Goal: Task Accomplishment & Management: Complete application form

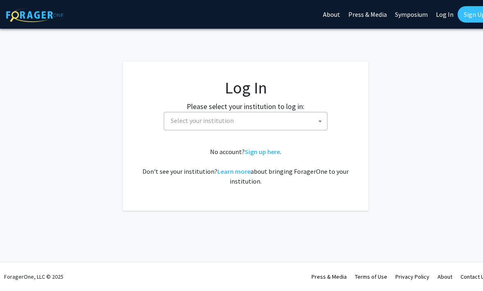
select select
click at [293, 123] on span "Select your institution" at bounding box center [247, 120] width 160 height 17
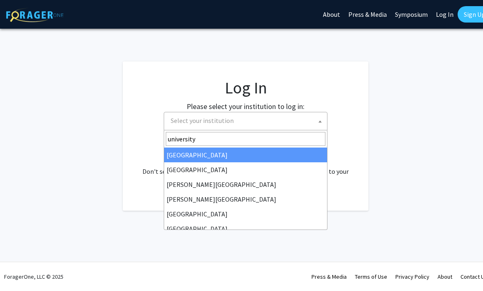
type input "university"
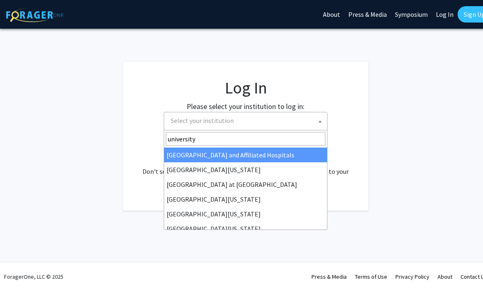
select select "13"
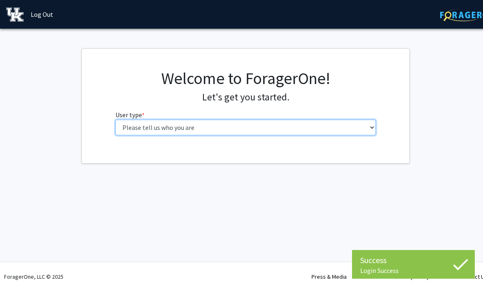
click at [353, 131] on select "Please tell us who you are Undergraduate Student Master's Student Doctoral Cand…" at bounding box center [245, 128] width 261 height 16
select select "1: undergrad"
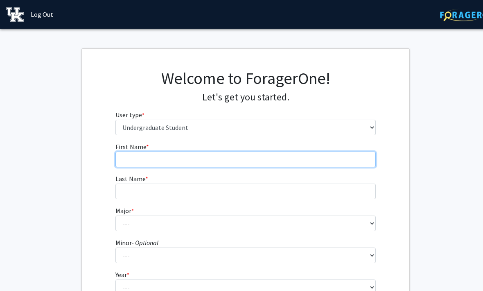
click at [337, 163] on input "First Name * required" at bounding box center [245, 160] width 261 height 16
type input "Kiki"
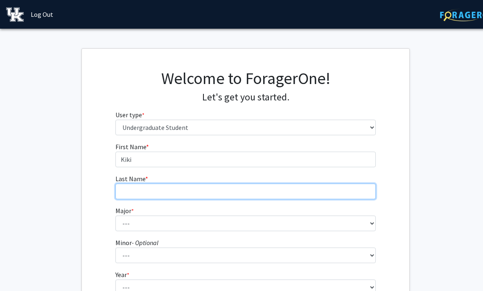
click at [226, 194] on input "Last Name * required" at bounding box center [245, 191] width 261 height 16
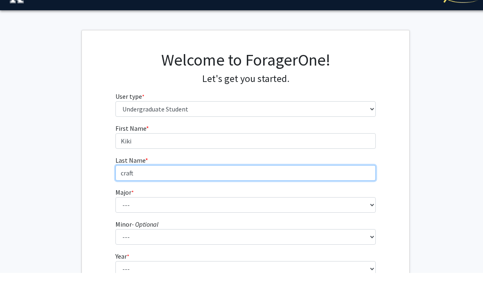
type input "craft"
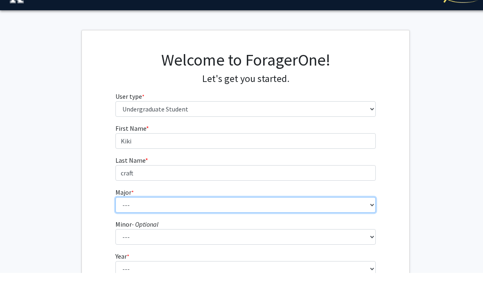
click at [229, 215] on select "--- Accounting Aerospace Engineering African American & Africana Studies Agricu…" at bounding box center [245, 223] width 261 height 16
select select "63: 899"
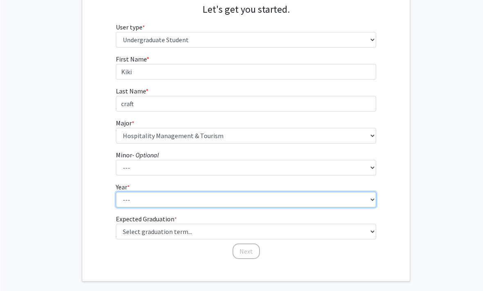
click at [297, 203] on select "--- First-year Sophomore Junior Senior Postbaccalaureate Certificate" at bounding box center [245, 200] width 261 height 16
select select "1: first-year"
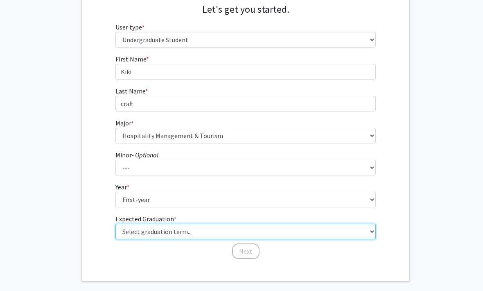
click at [302, 233] on select "Select graduation term... Spring 2025 Summer 2025 Fall 2025 Winter 2025 Spring …" at bounding box center [245, 232] width 261 height 16
select select "17: spring_2029"
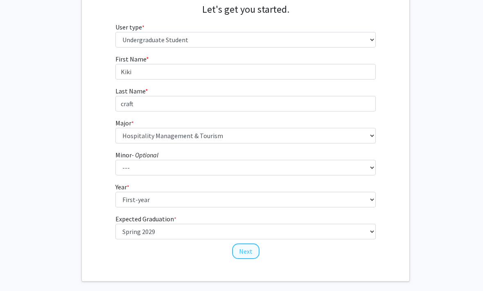
click at [256, 253] on button "Next" at bounding box center [245, 251] width 27 height 16
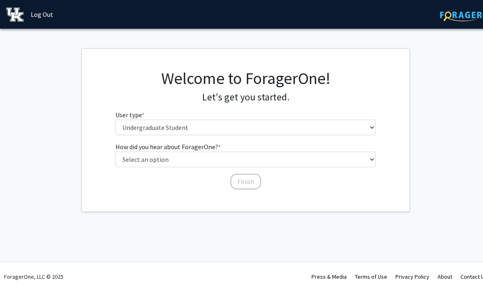
scroll to position [0, 0]
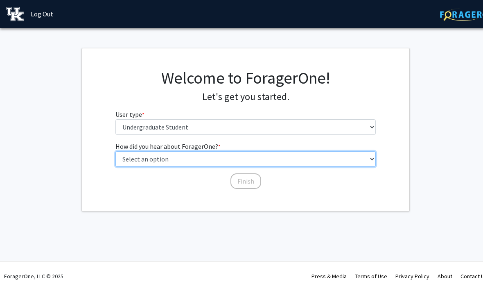
click at [354, 159] on select "Select an option Peer/student recommendation Faculty/staff recommendation Unive…" at bounding box center [245, 160] width 261 height 16
select select "2: faculty_recommendation"
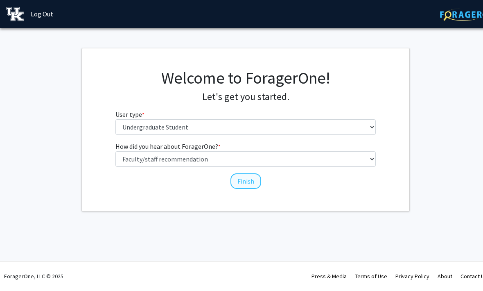
click at [249, 181] on button "Finish" at bounding box center [246, 182] width 31 height 16
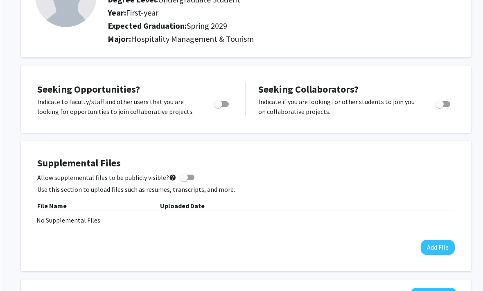
scroll to position [88, 0]
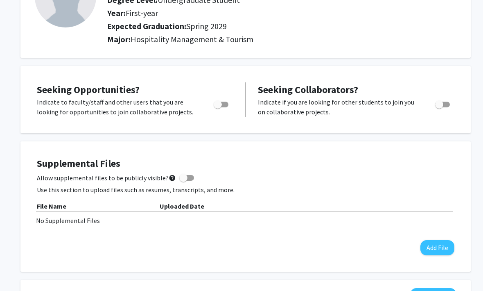
click at [212, 100] on label "Toggle" at bounding box center [219, 105] width 18 height 10
click at [217, 107] on input "Are you actively seeking opportunities?" at bounding box center [217, 107] width 0 height 0
checkbox input "true"
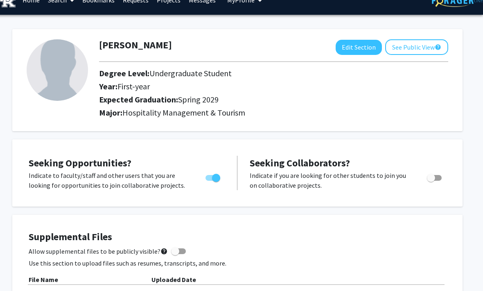
scroll to position [0, 8]
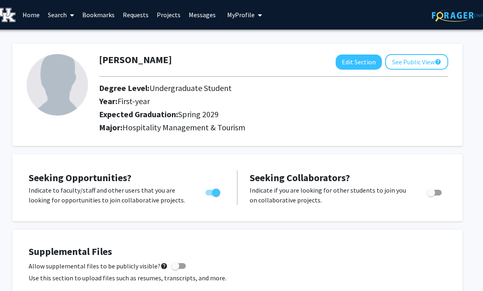
click at [35, 14] on link "Home" at bounding box center [30, 14] width 25 height 29
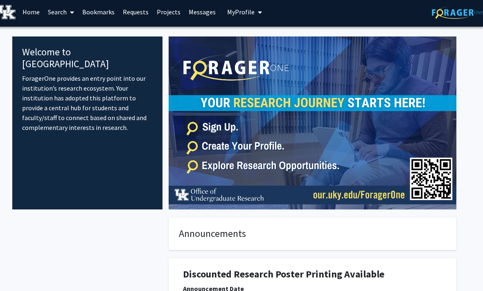
scroll to position [2, 8]
click at [308, 166] on img at bounding box center [313, 123] width 288 height 173
click at [313, 165] on img at bounding box center [313, 123] width 288 height 173
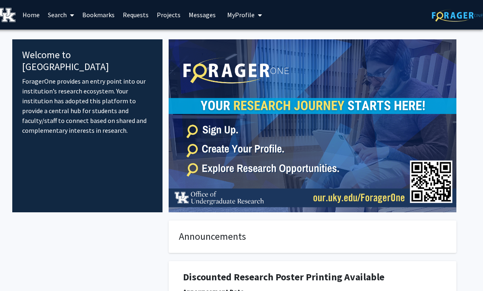
click at [66, 16] on link "Search" at bounding box center [61, 14] width 34 height 29
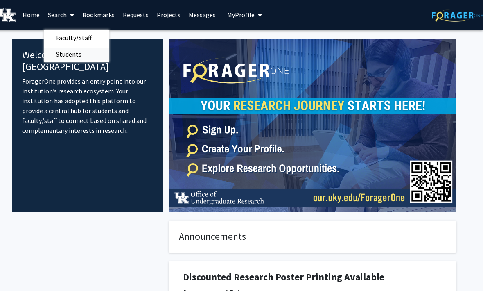
click at [88, 49] on span "Students" at bounding box center [69, 54] width 50 height 16
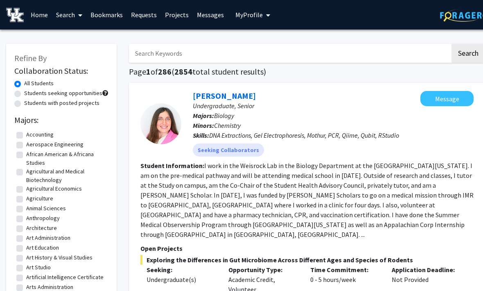
click at [171, 20] on link "Projects" at bounding box center [177, 14] width 32 height 29
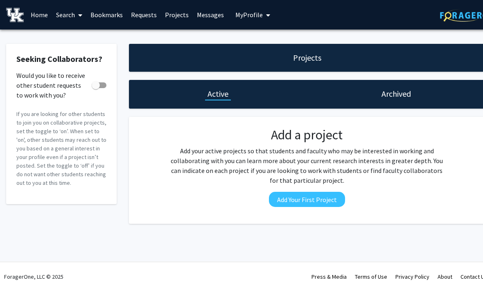
click at [142, 16] on link "Requests" at bounding box center [144, 14] width 34 height 29
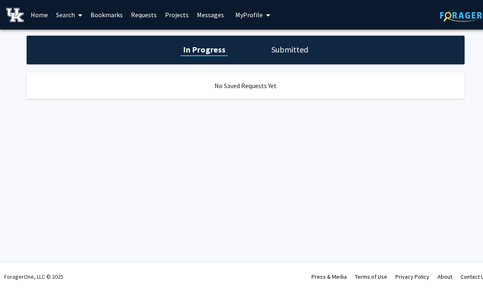
click at [68, 10] on link "Search" at bounding box center [69, 14] width 34 height 29
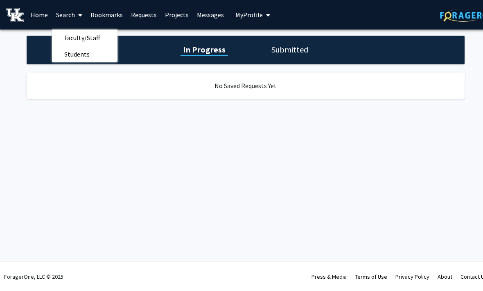
click at [53, 13] on link "Search" at bounding box center [69, 14] width 34 height 29
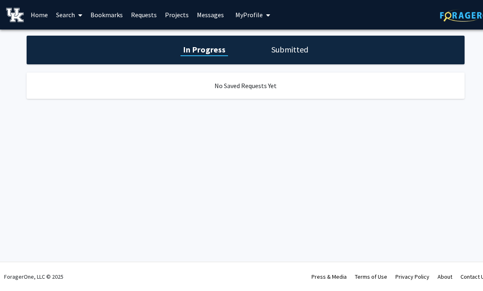
click at [47, 19] on link "Home" at bounding box center [39, 14] width 25 height 29
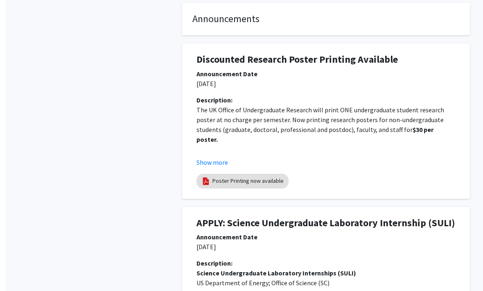
scroll to position [218, 0]
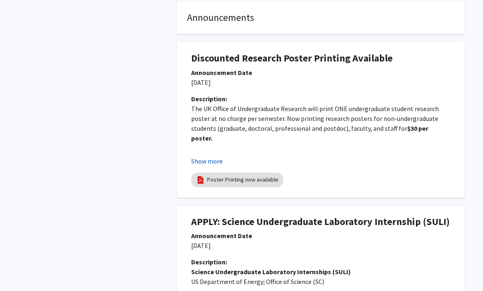
click at [197, 159] on button "Show more" at bounding box center [207, 161] width 32 height 10
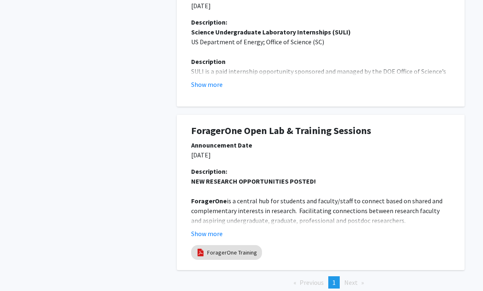
scroll to position [546, 8]
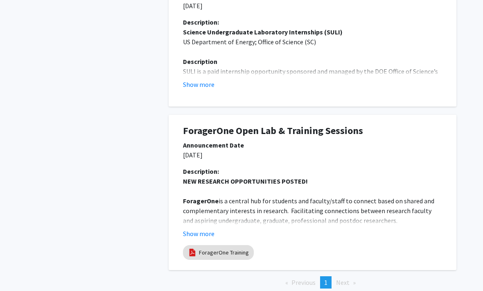
click at [351, 276] on li "Next page" at bounding box center [346, 282] width 28 height 12
click at [353, 276] on li "Next page" at bounding box center [346, 282] width 28 height 12
click at [348, 278] on span "Next page" at bounding box center [343, 282] width 14 height 8
click at [328, 276] on li "You're on page 1" at bounding box center [325, 282] width 11 height 12
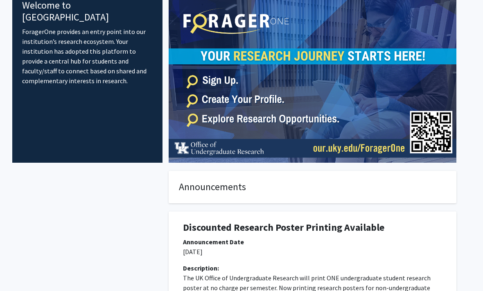
scroll to position [0, 8]
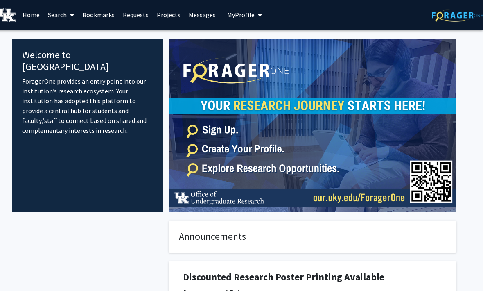
click at [432, 174] on img at bounding box center [313, 125] width 288 height 173
click at [444, 164] on img at bounding box center [313, 125] width 288 height 173
click at [440, 167] on img at bounding box center [313, 125] width 288 height 173
click at [132, 14] on link "Requests" at bounding box center [136, 14] width 34 height 29
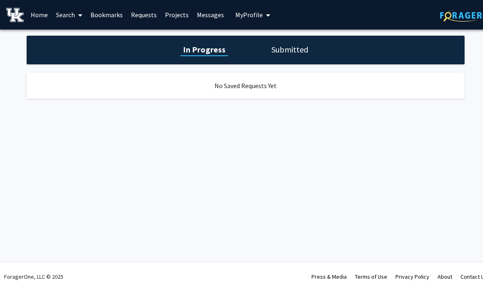
click at [172, 14] on link "Projects" at bounding box center [177, 14] width 32 height 29
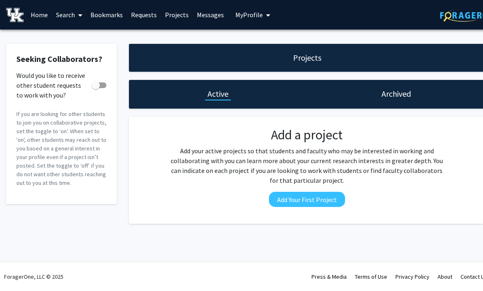
click at [243, 18] on button "My Profile" at bounding box center [253, 14] width 40 height 29
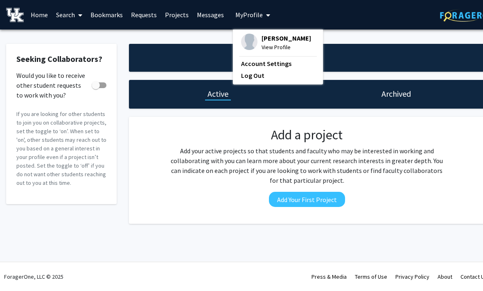
click at [197, 13] on link "Messages" at bounding box center [210, 14] width 35 height 29
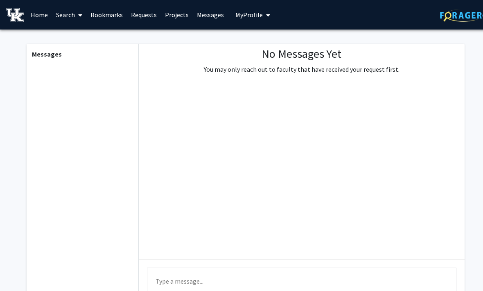
click at [173, 14] on link "Projects" at bounding box center [177, 14] width 32 height 29
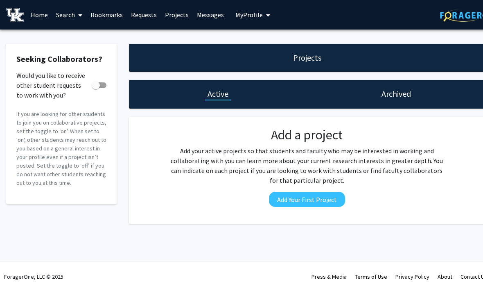
click at [140, 20] on link "Requests" at bounding box center [144, 14] width 34 height 29
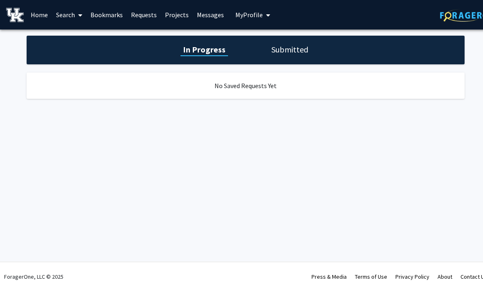
click at [97, 16] on link "Bookmarks" at bounding box center [106, 14] width 41 height 29
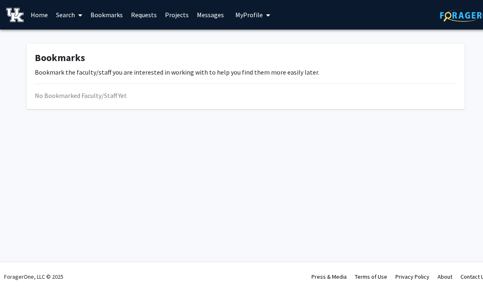
click at [59, 14] on link "Search" at bounding box center [69, 14] width 34 height 29
click at [64, 21] on link "Search" at bounding box center [69, 14] width 34 height 29
click at [39, 14] on link "Home" at bounding box center [39, 14] width 25 height 29
